Goal: Navigation & Orientation: Understand site structure

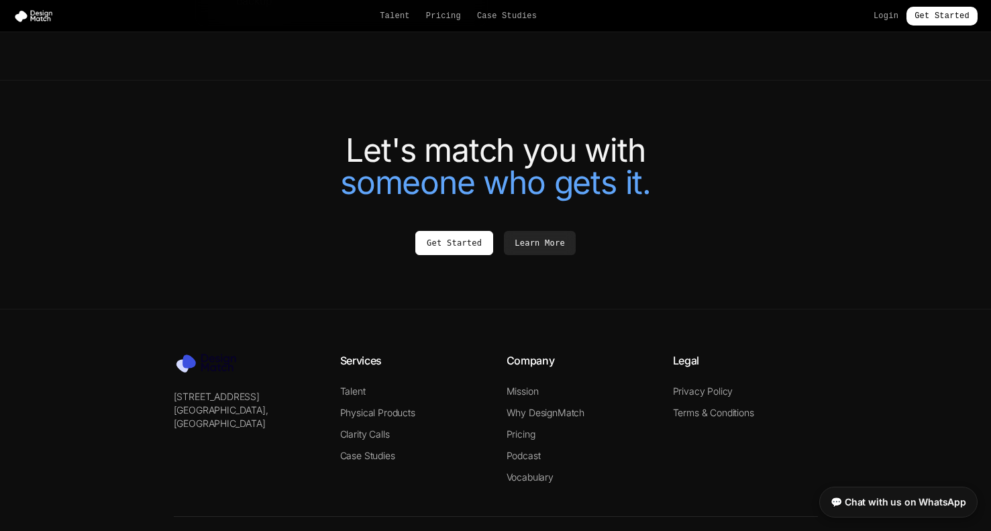
scroll to position [2974, 0]
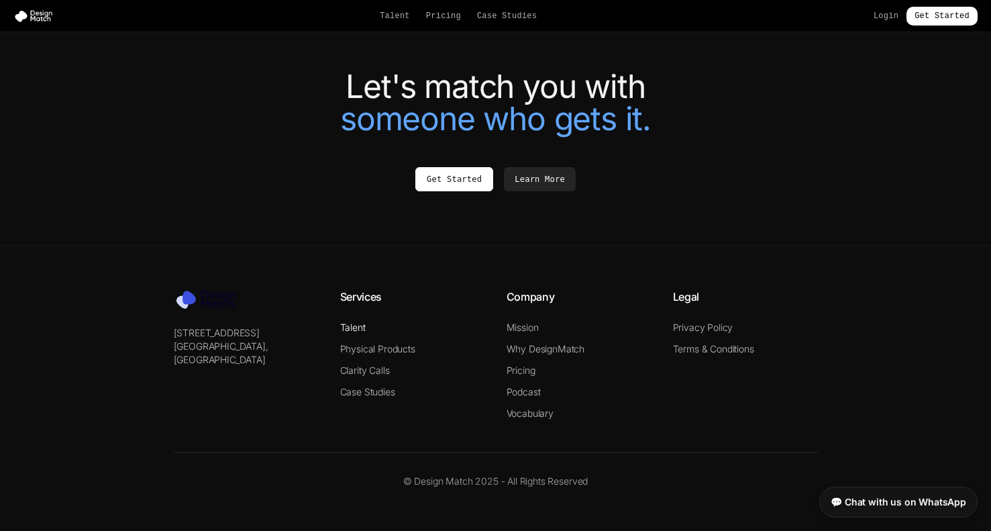
click at [349, 323] on link "Talent" at bounding box center [352, 326] width 25 height 11
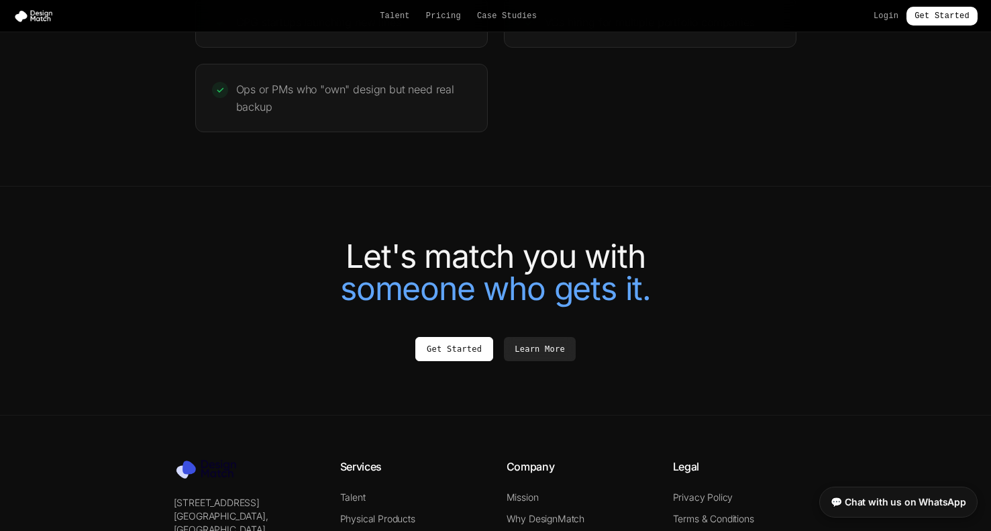
scroll to position [2925, 0]
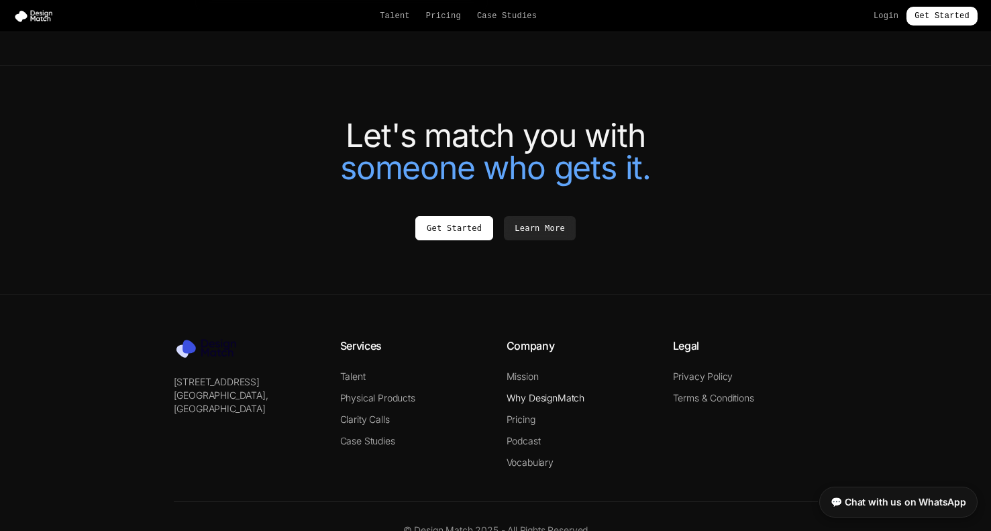
click at [519, 396] on link "Why DesignMatch" at bounding box center [545, 397] width 78 height 11
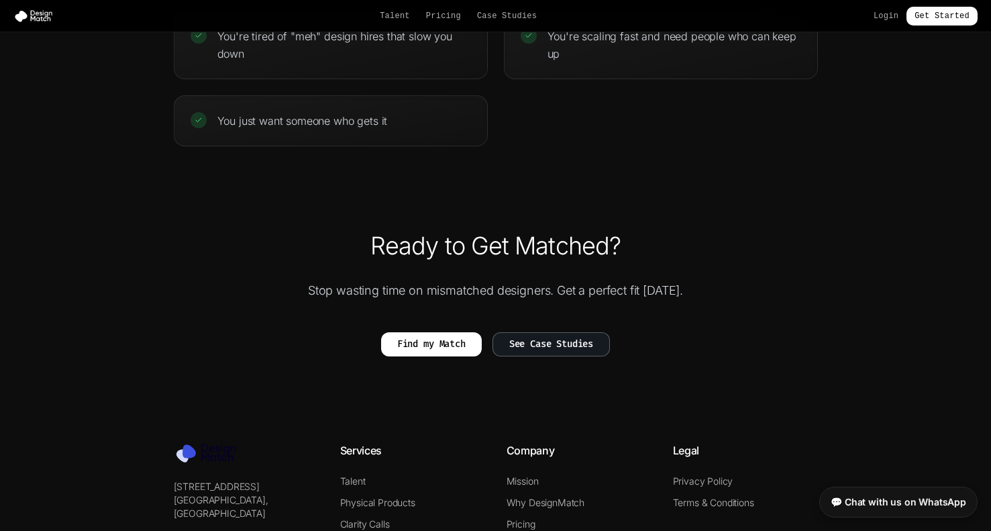
scroll to position [3009, 0]
